Goal: Obtain resource: Obtain resource

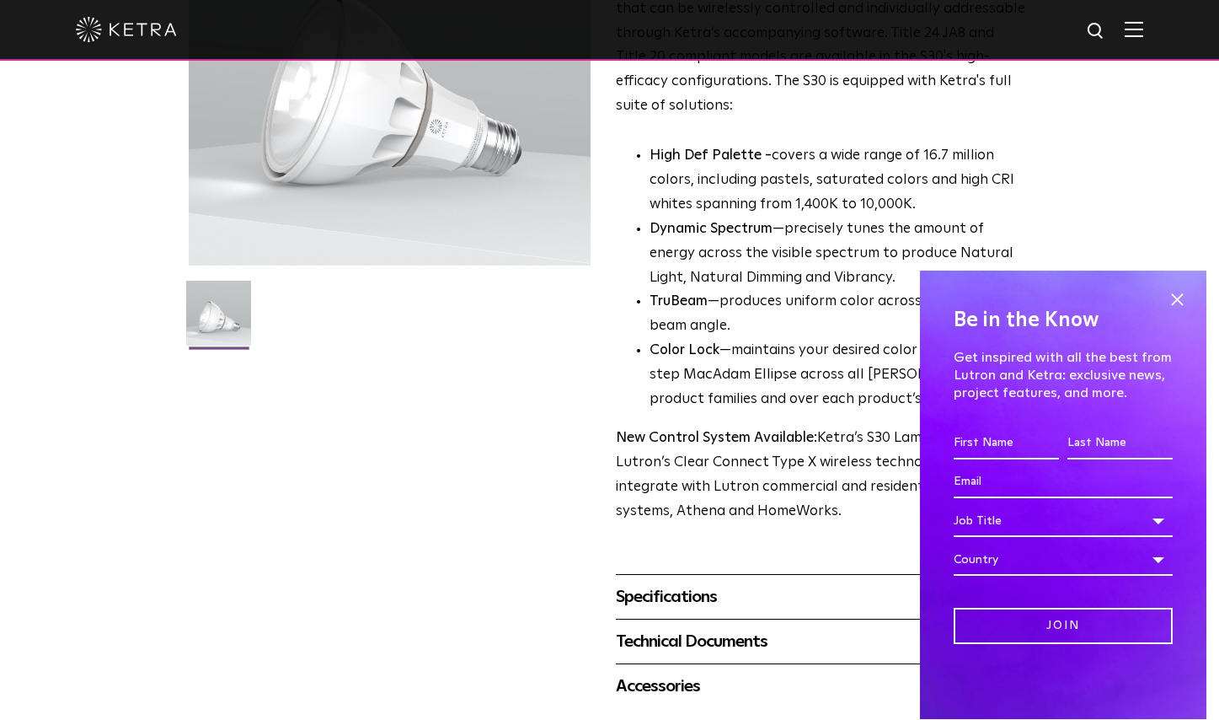
scroll to position [434, 0]
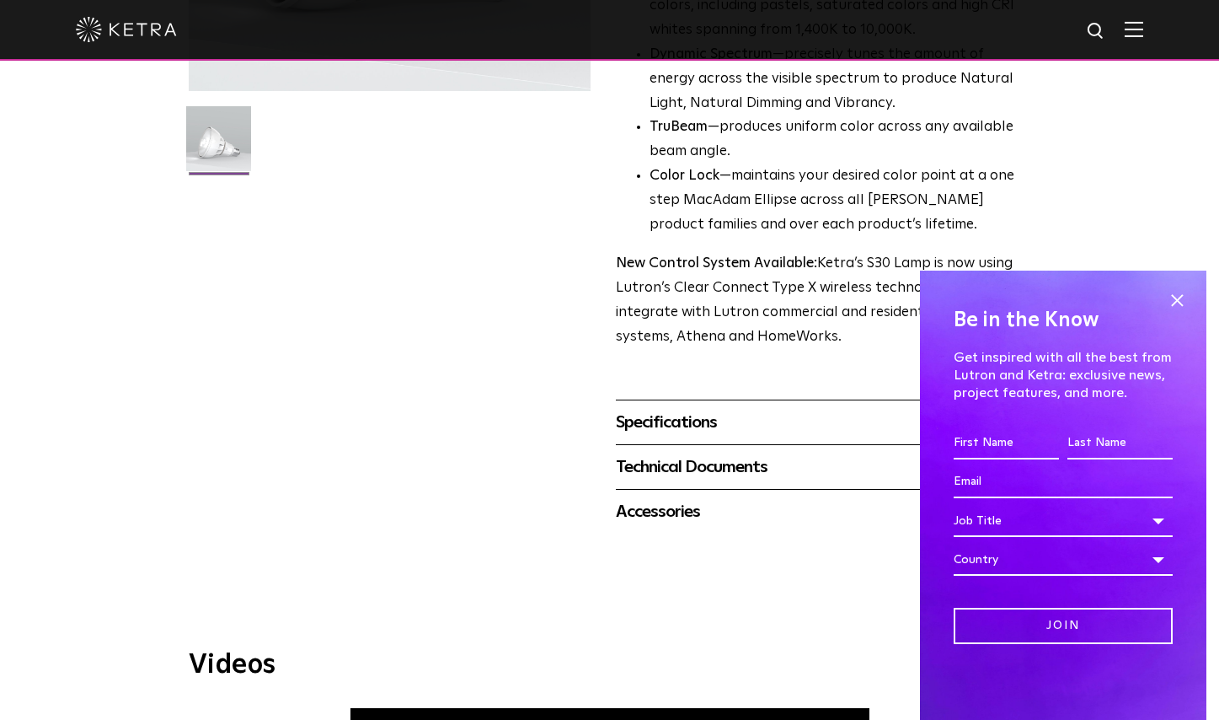
drag, startPoint x: 1180, startPoint y: 297, endPoint x: 952, endPoint y: 355, distance: 234.9
click at [1178, 297] on span at bounding box center [1177, 299] width 25 height 25
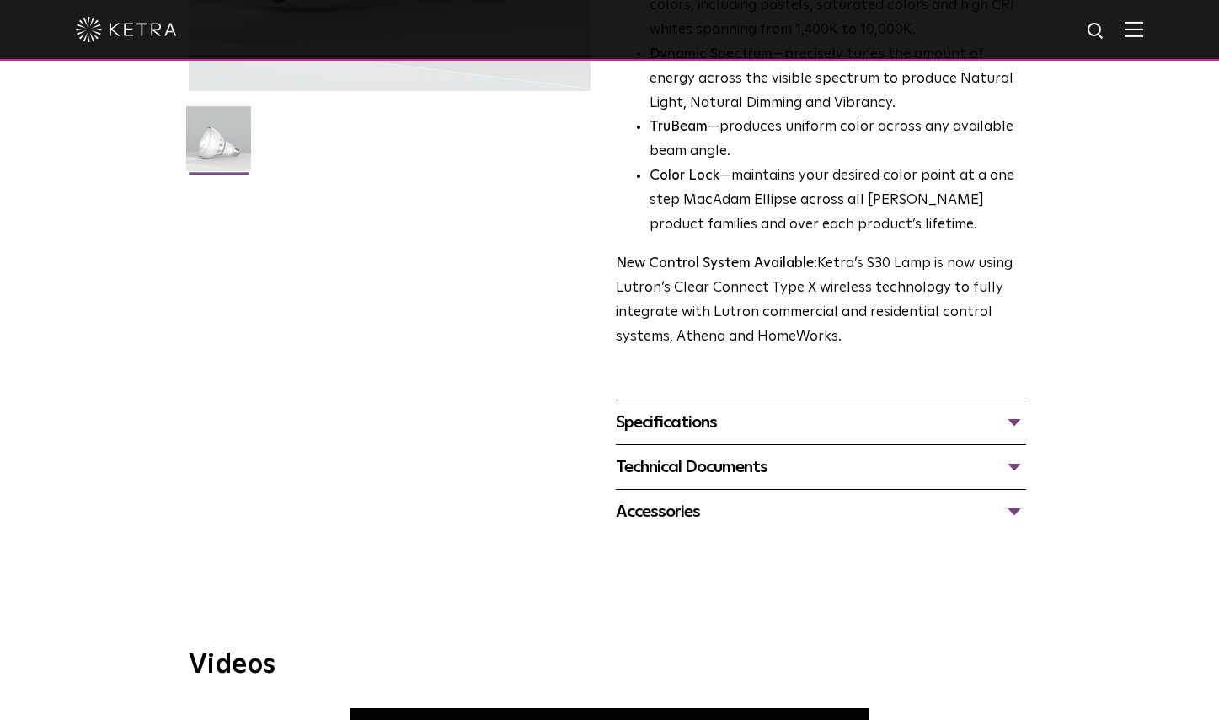
click at [728, 418] on div "Specifications" at bounding box center [821, 422] width 410 height 27
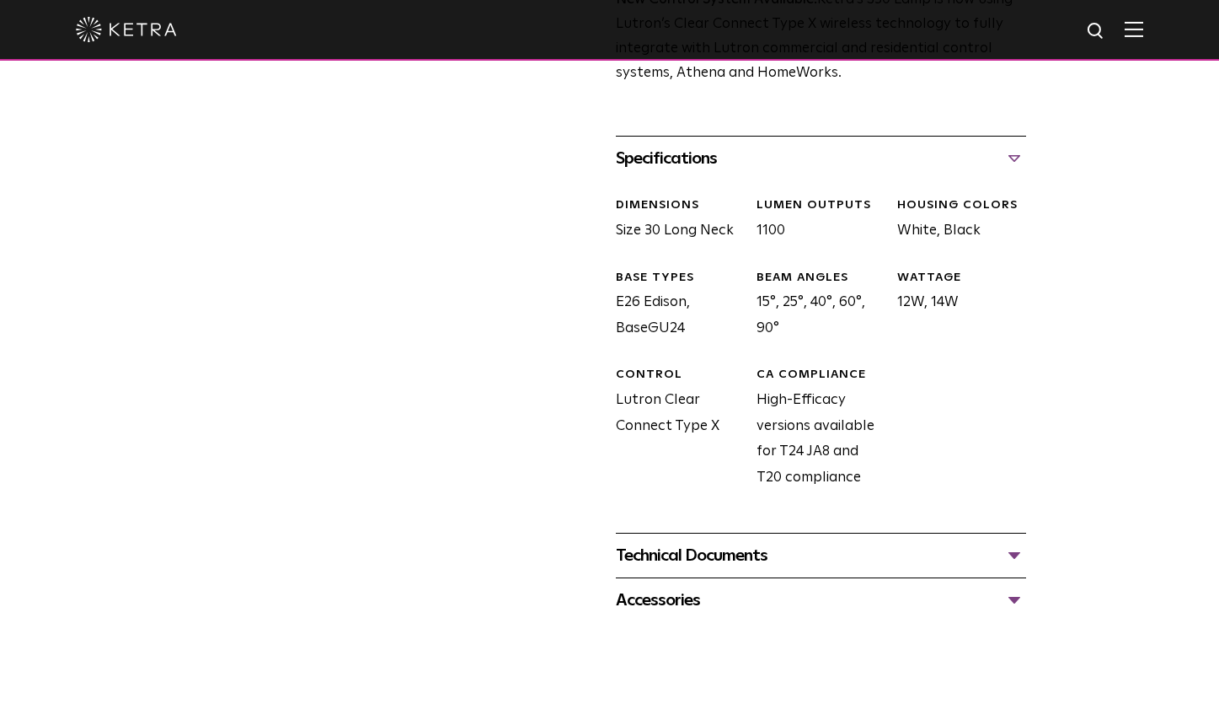
scroll to position [709, 0]
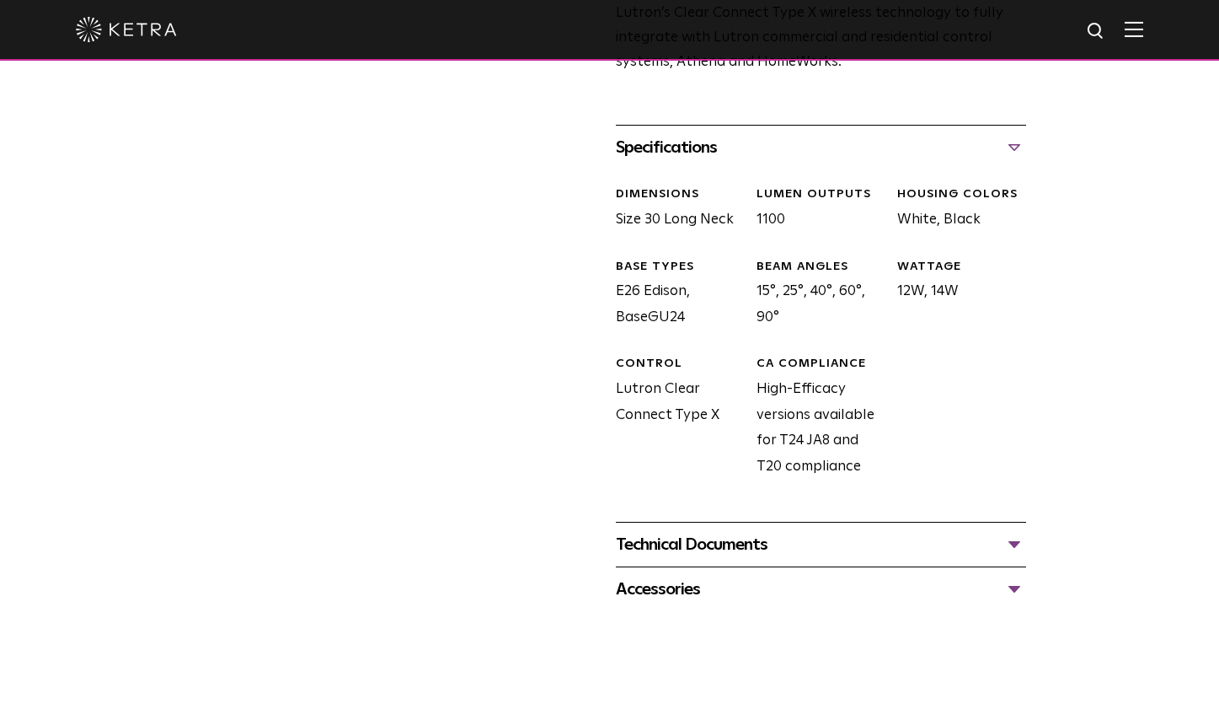
drag, startPoint x: 780, startPoint y: 284, endPoint x: 792, endPoint y: 287, distance: 12.1
click at [792, 287] on div "BEAM ANGLES 15°, 25°, 40°, 60°, 90°" at bounding box center [814, 295] width 141 height 72
drag, startPoint x: 783, startPoint y: 292, endPoint x: 791, endPoint y: 293, distance: 8.5
click at [791, 293] on div "BEAM ANGLES 15°, 25°, 40°, 60°, 90°" at bounding box center [814, 295] width 141 height 72
click at [739, 544] on div "Technical Documents" at bounding box center [821, 544] width 410 height 27
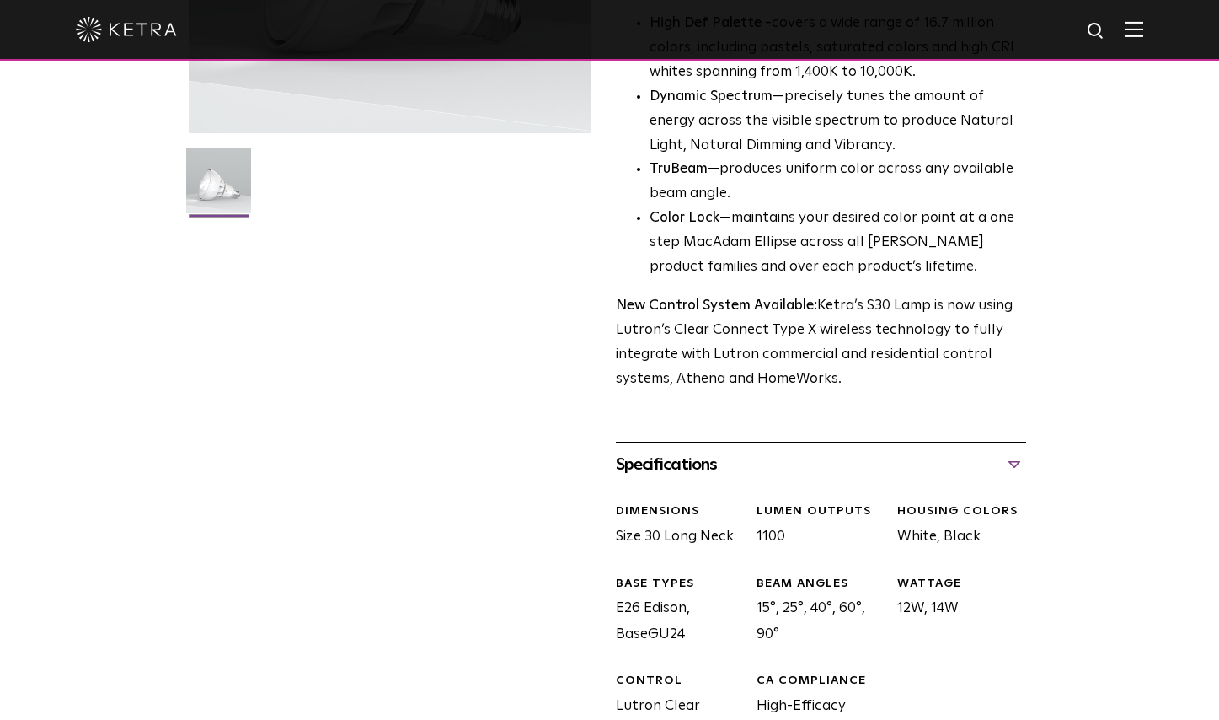
scroll to position [0, 0]
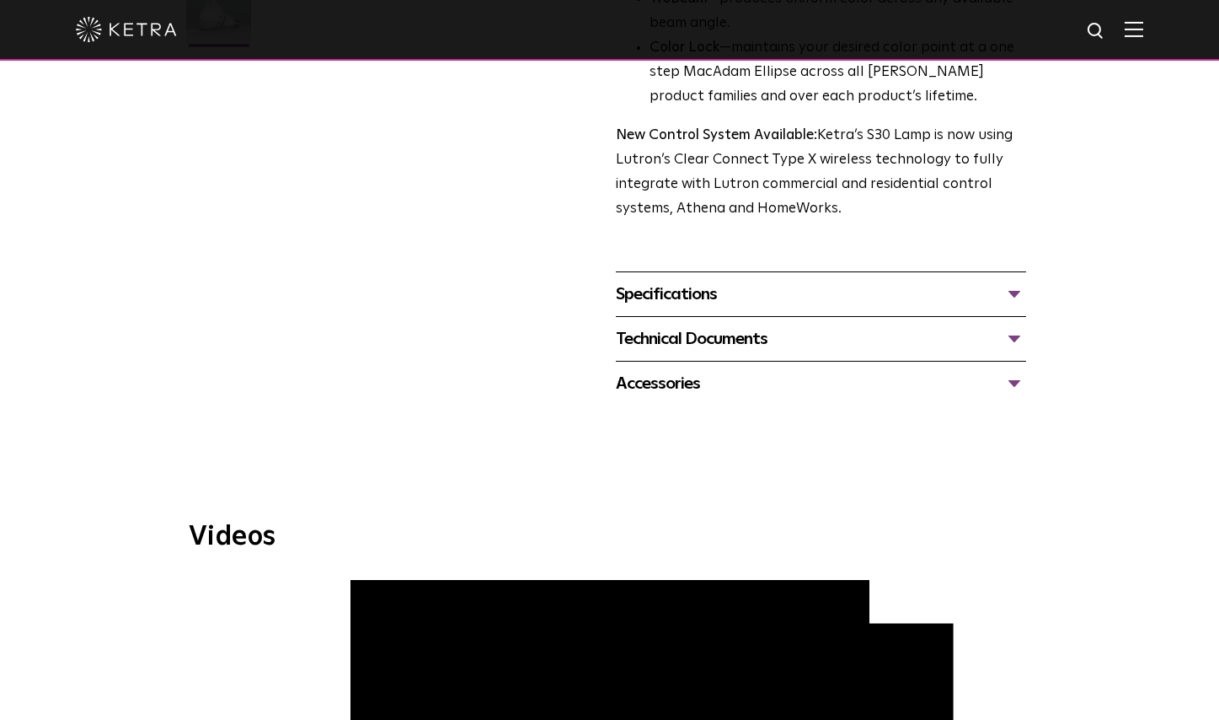
scroll to position [635, 0]
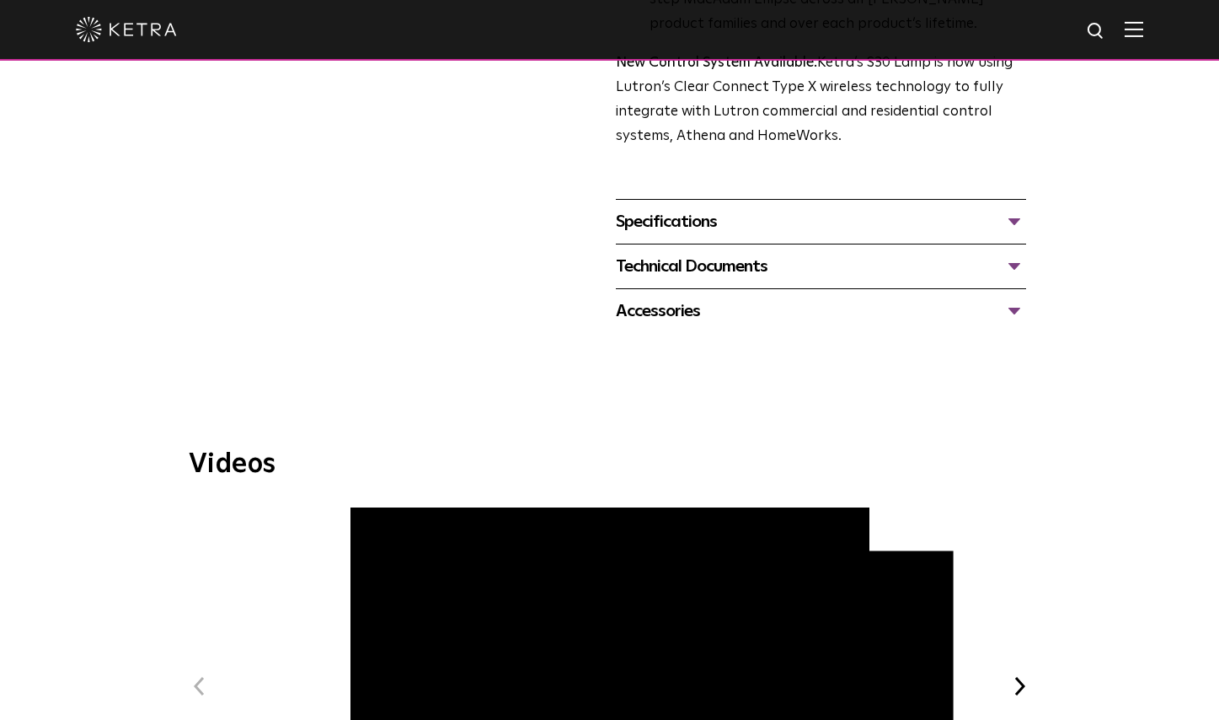
click at [694, 261] on div "Technical Documents" at bounding box center [821, 266] width 410 height 27
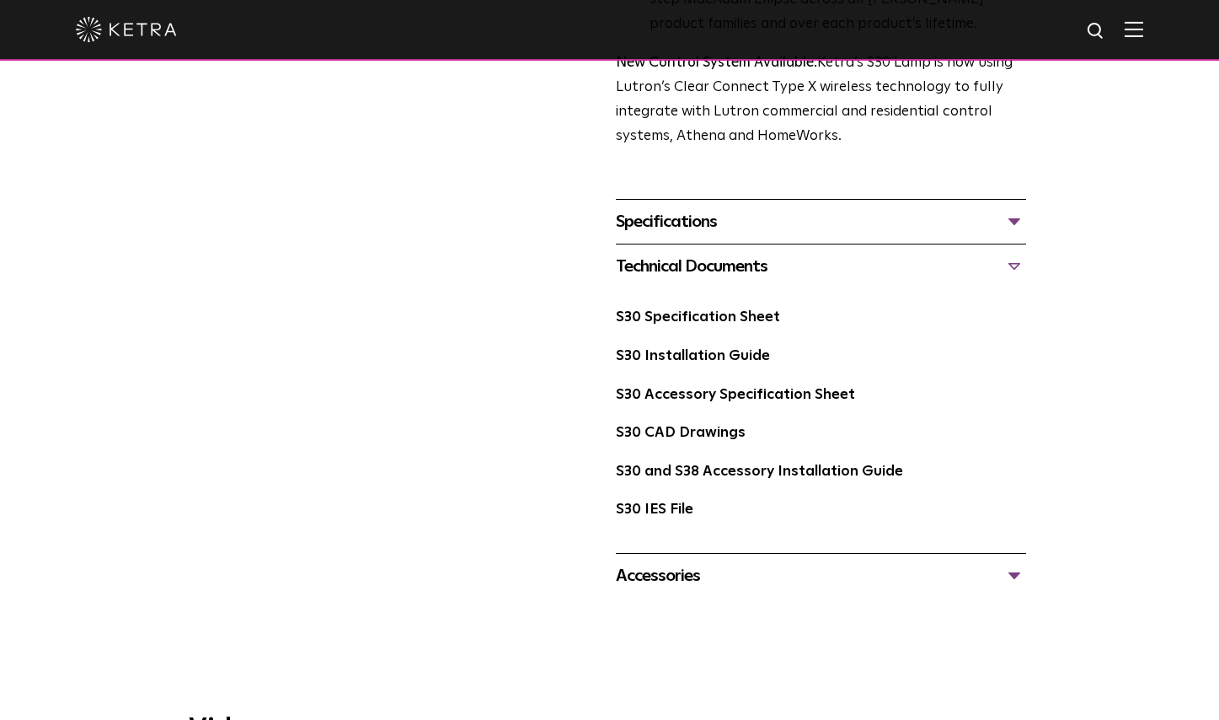
click at [681, 575] on div "Accessories" at bounding box center [821, 575] width 410 height 27
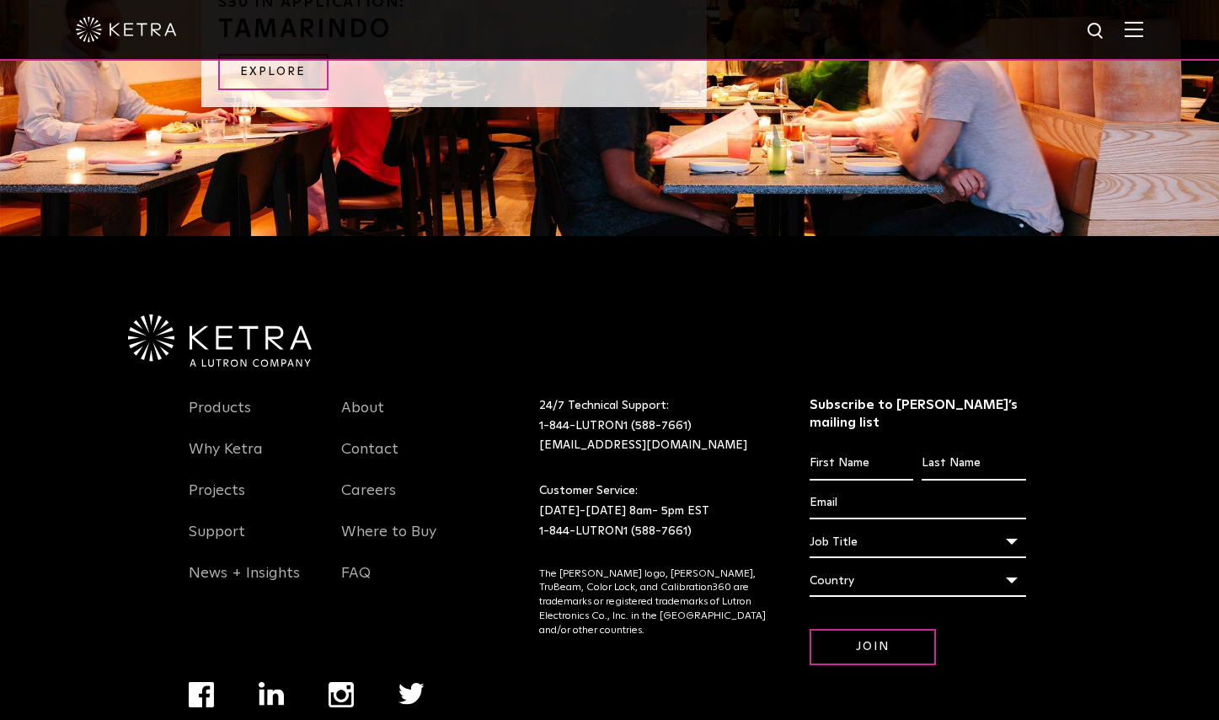
scroll to position [2639, 0]
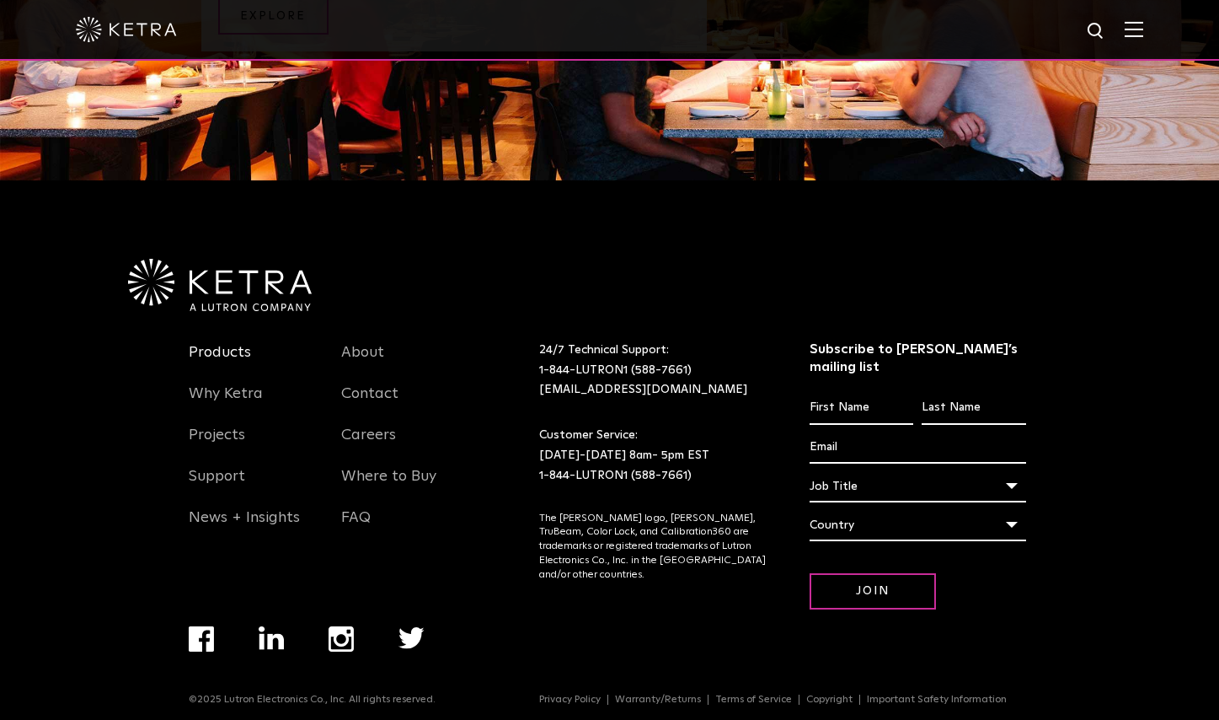
click at [214, 347] on link "Products" at bounding box center [220, 362] width 62 height 39
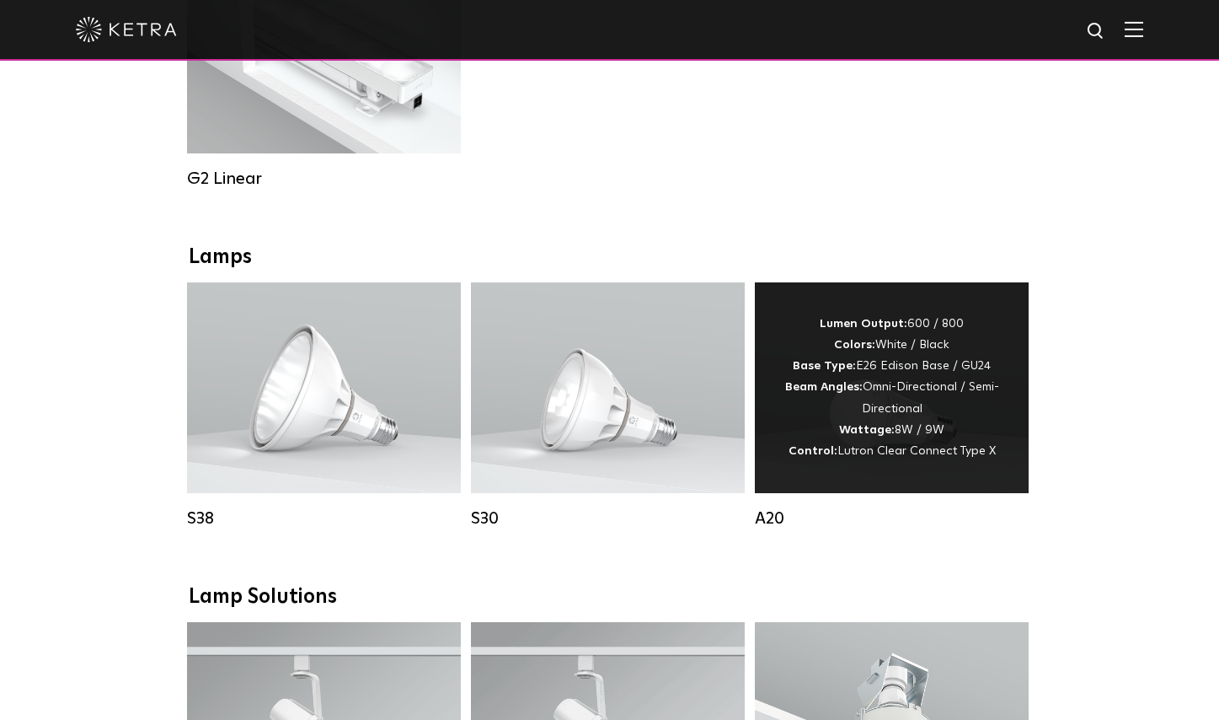
scroll to position [1049, 0]
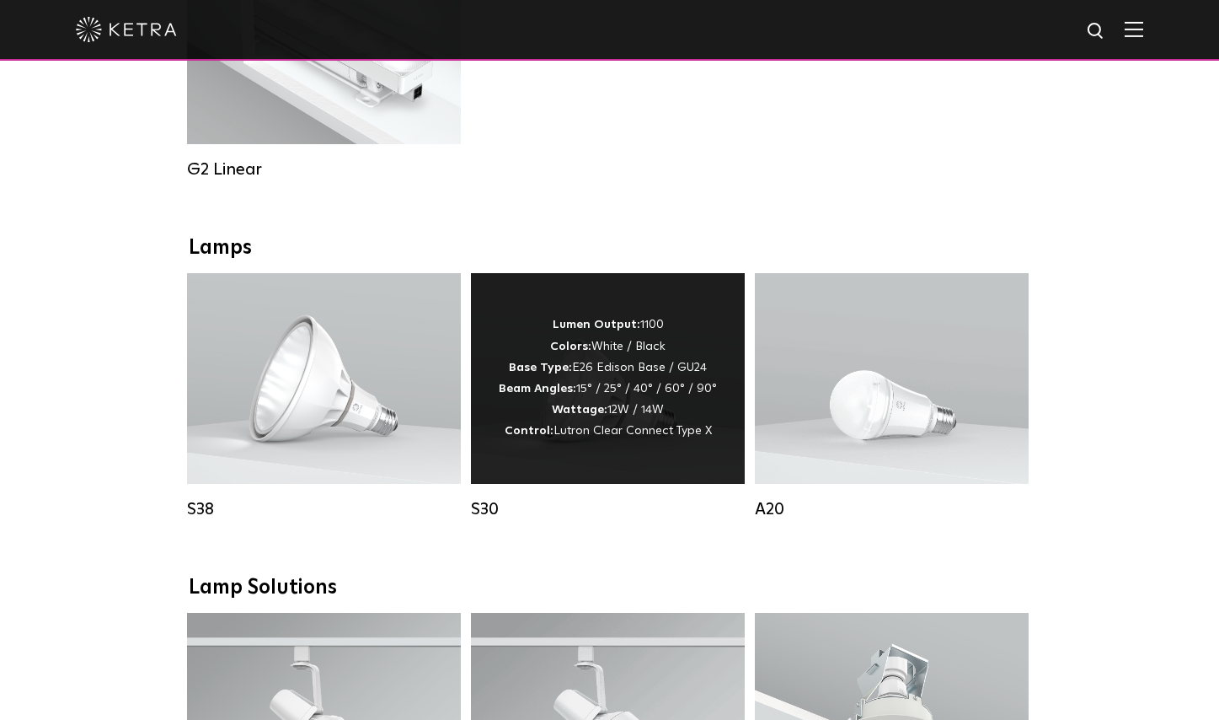
click at [634, 378] on div "Lumen Output: 1100 Colors: White / Black Base Type: E26 Edison Base / GU24 Beam…" at bounding box center [608, 377] width 218 height 127
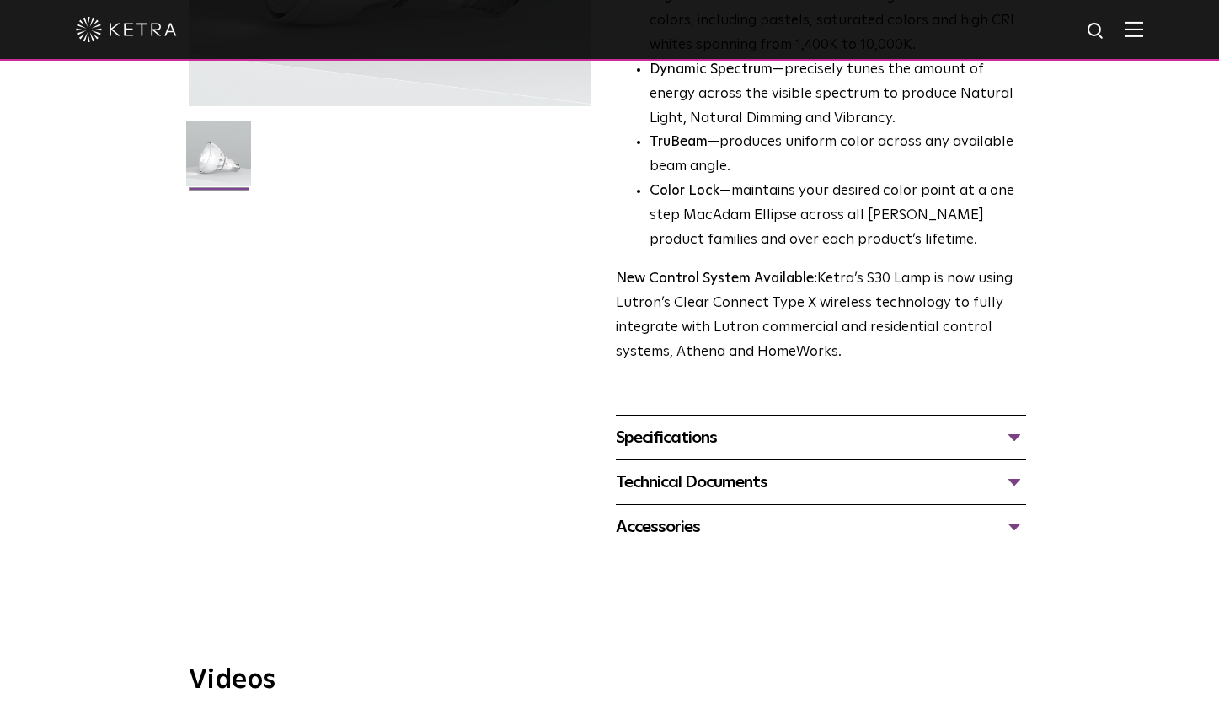
scroll to position [555, 0]
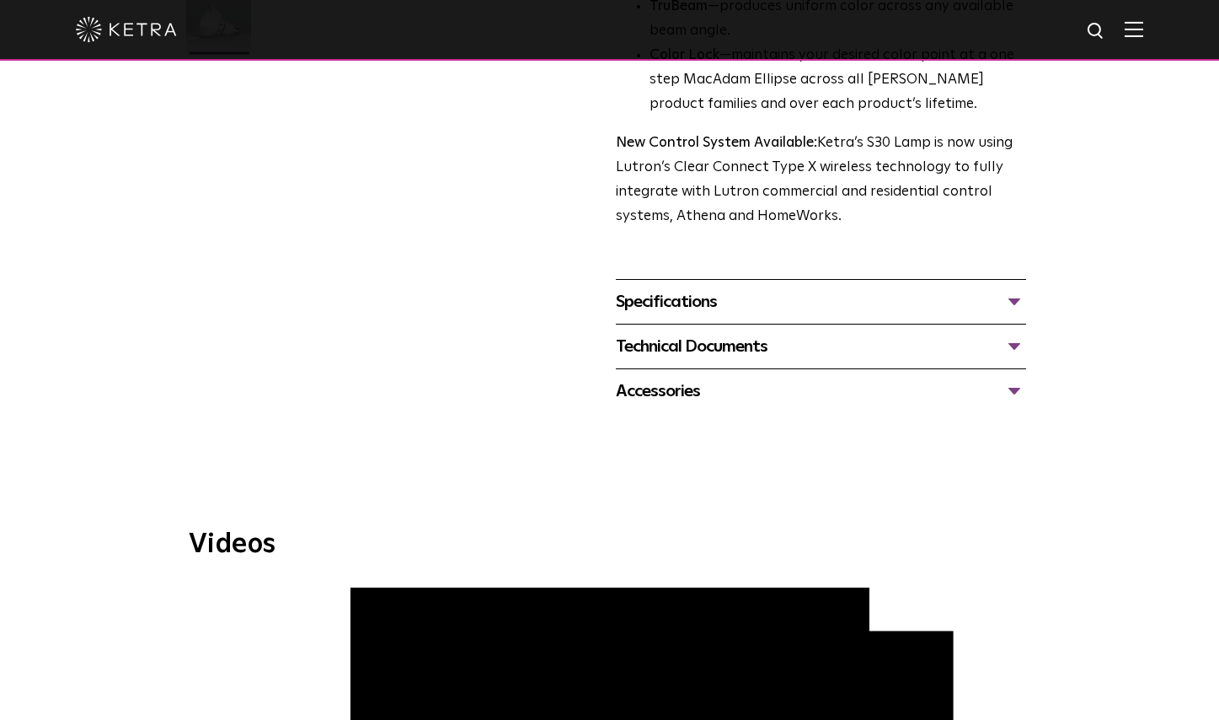
click at [705, 300] on div "Specifications" at bounding box center [821, 301] width 410 height 27
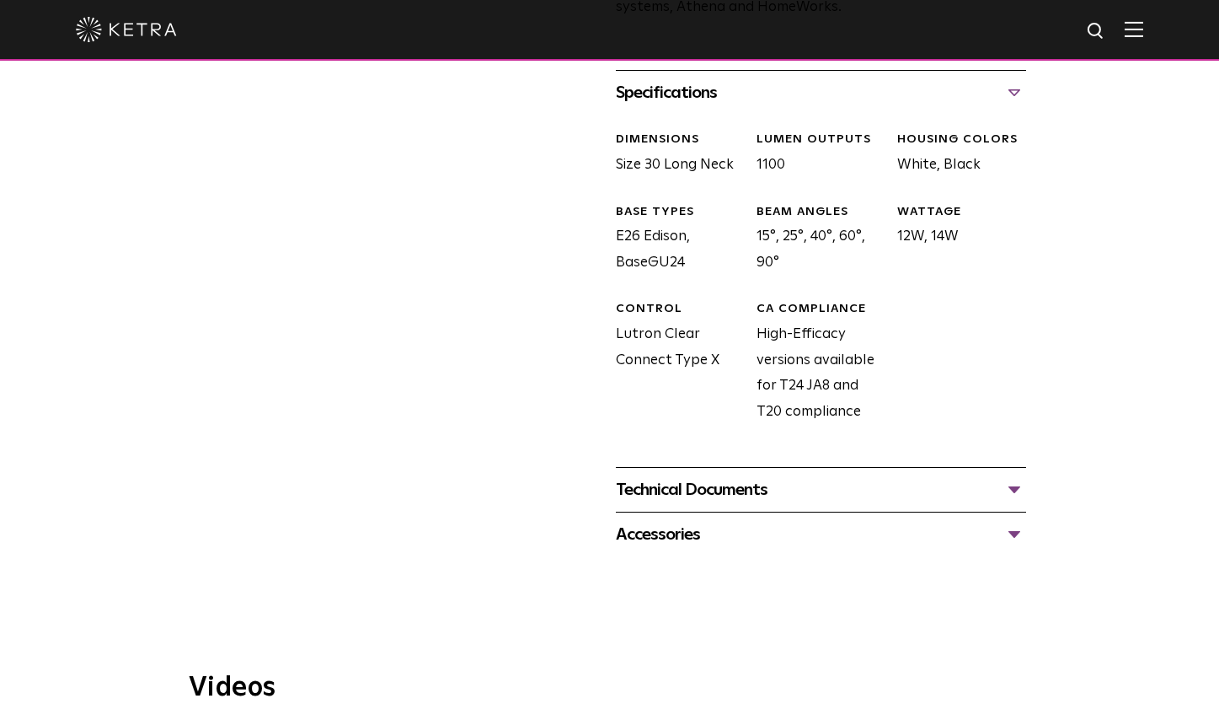
scroll to position [790, 0]
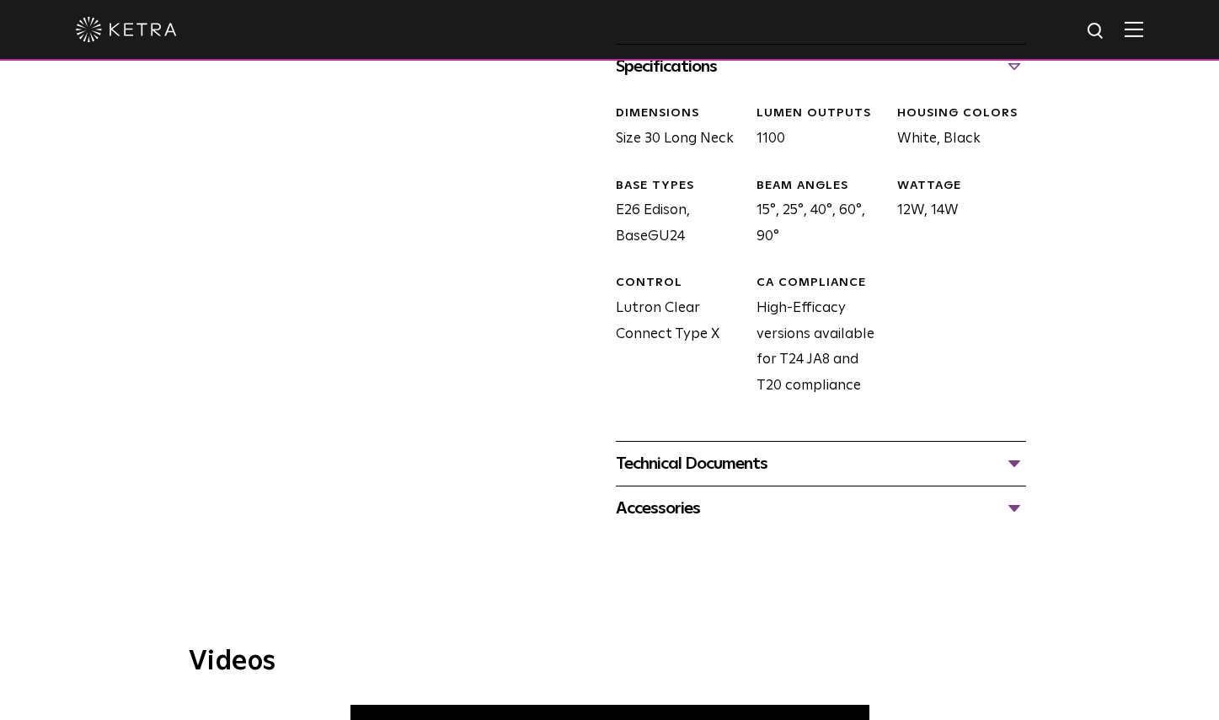
click at [746, 456] on div "Technical Documents" at bounding box center [821, 463] width 410 height 27
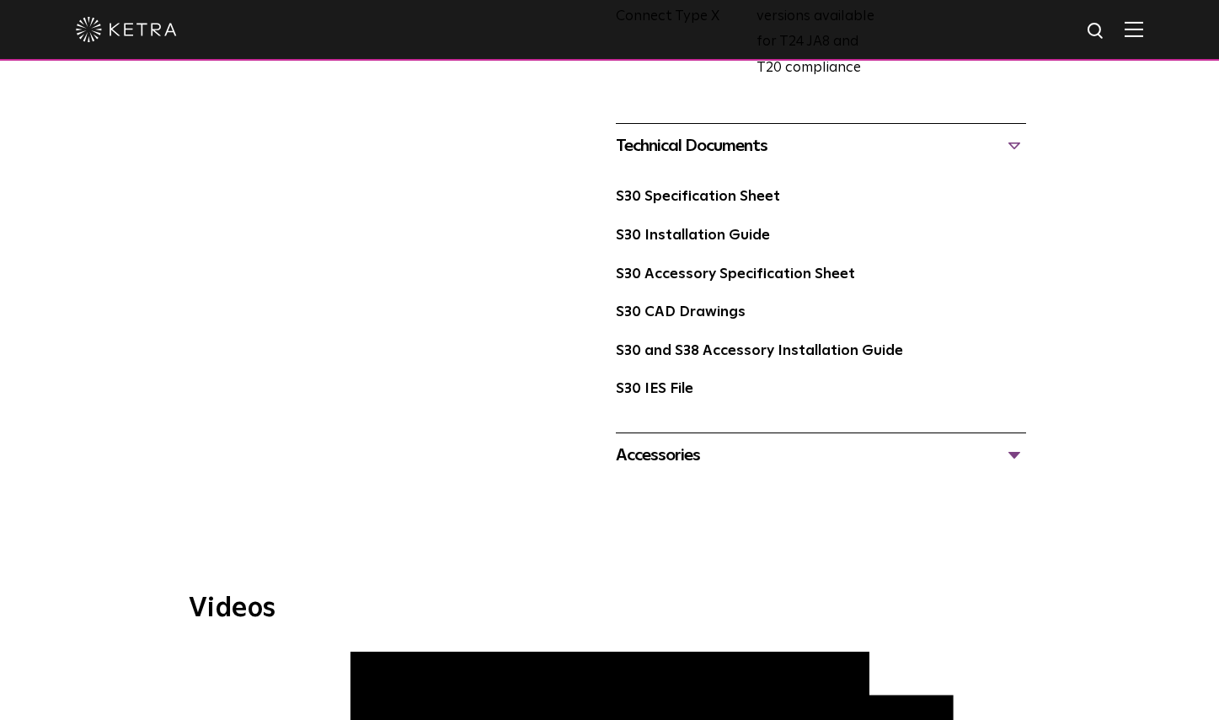
scroll to position [1122, 0]
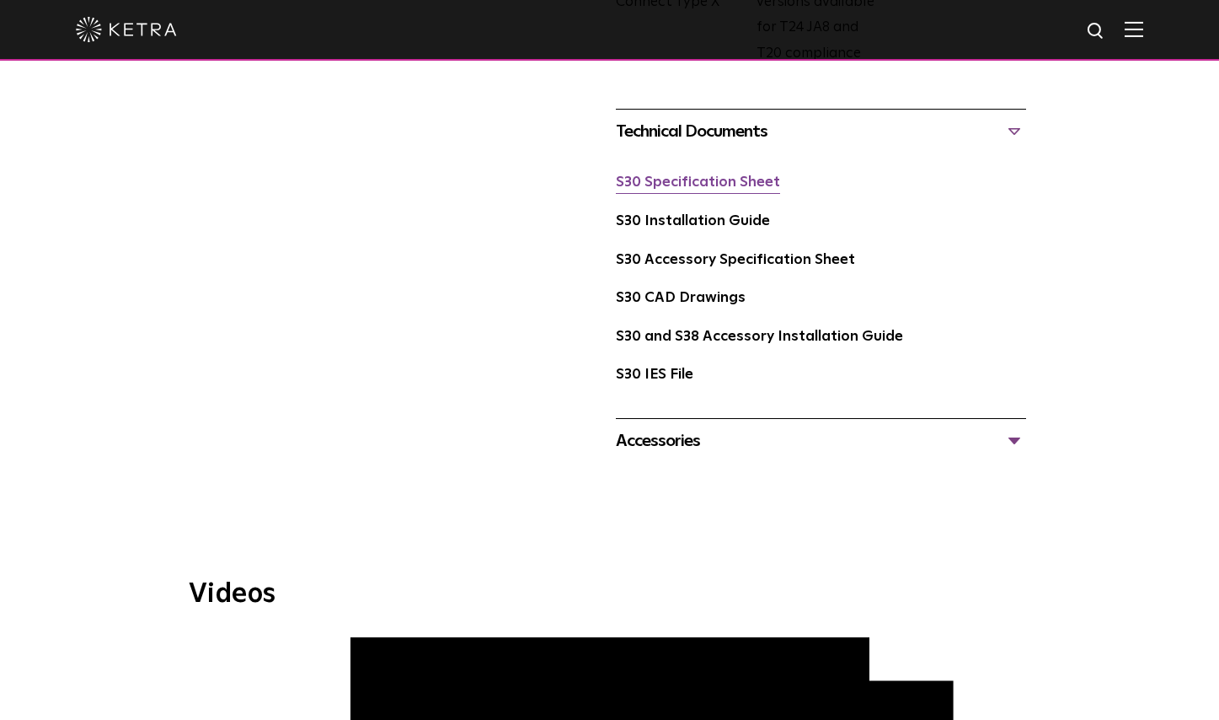
click at [726, 189] on link "S30 Specification Sheet" at bounding box center [698, 182] width 164 height 14
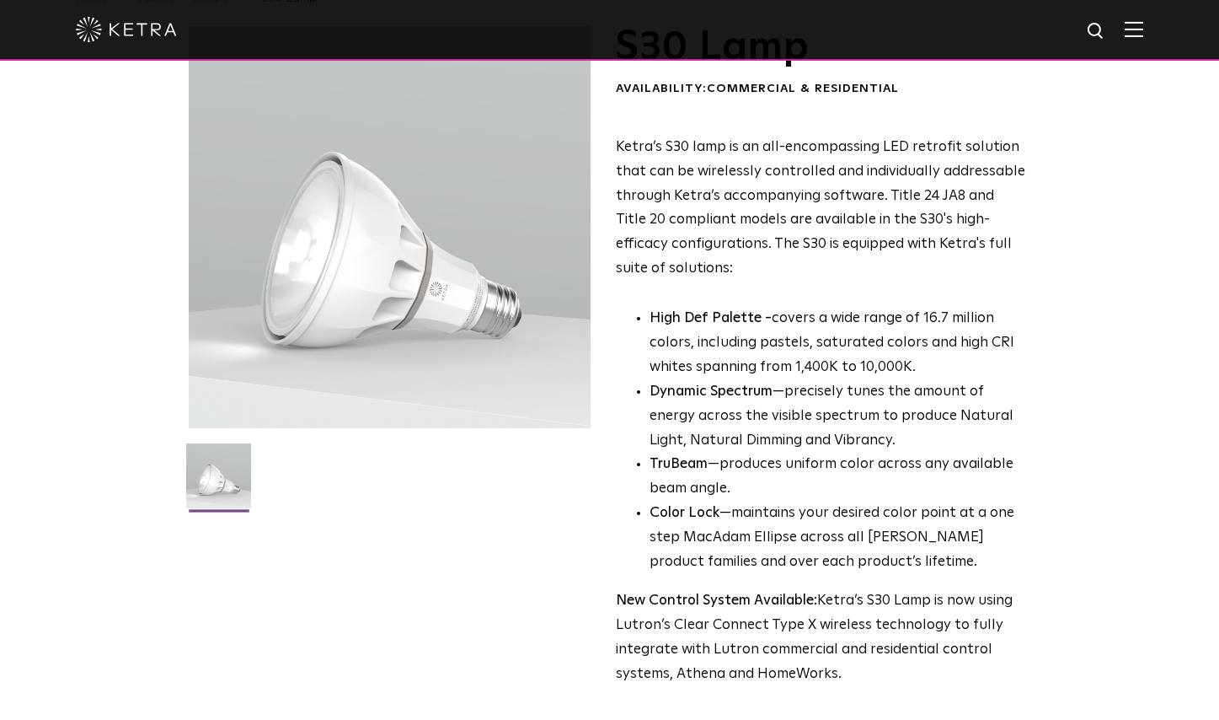
scroll to position [0, 0]
